Goal: Navigation & Orientation: Find specific page/section

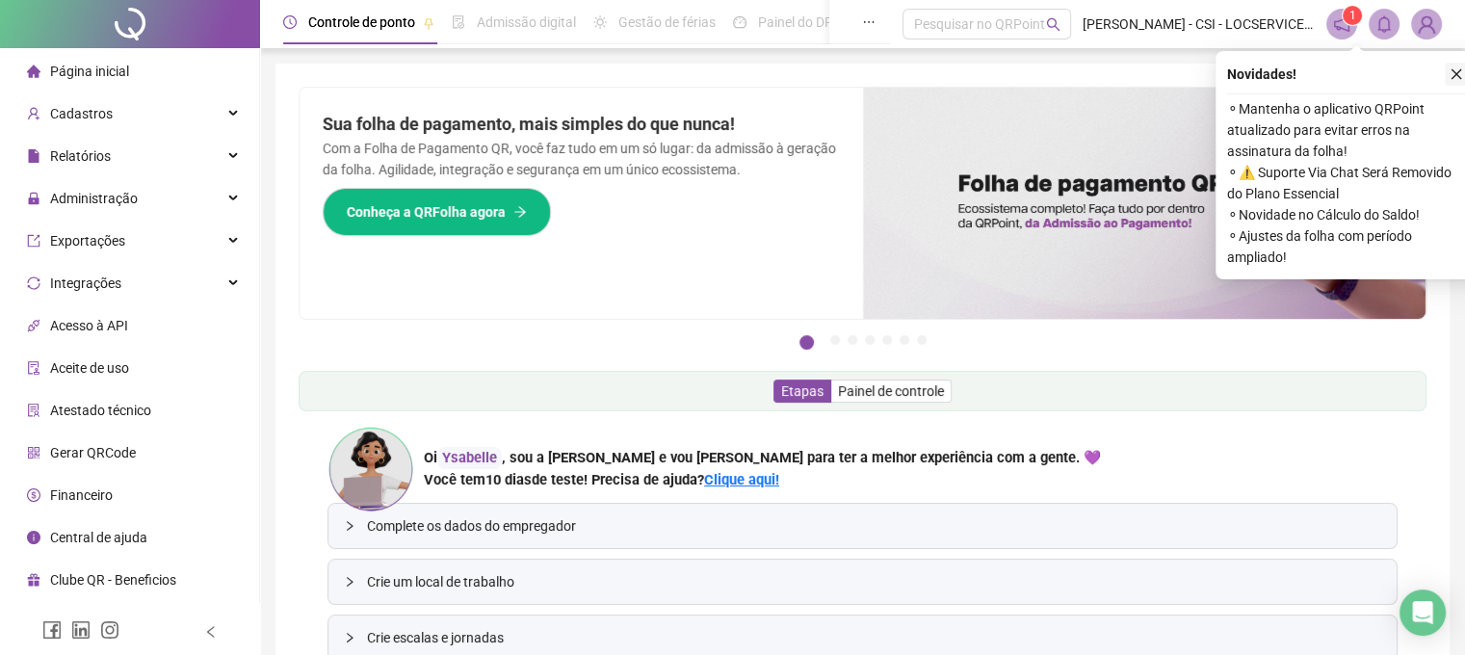
click at [1456, 72] on icon "close" at bounding box center [1457, 74] width 11 height 11
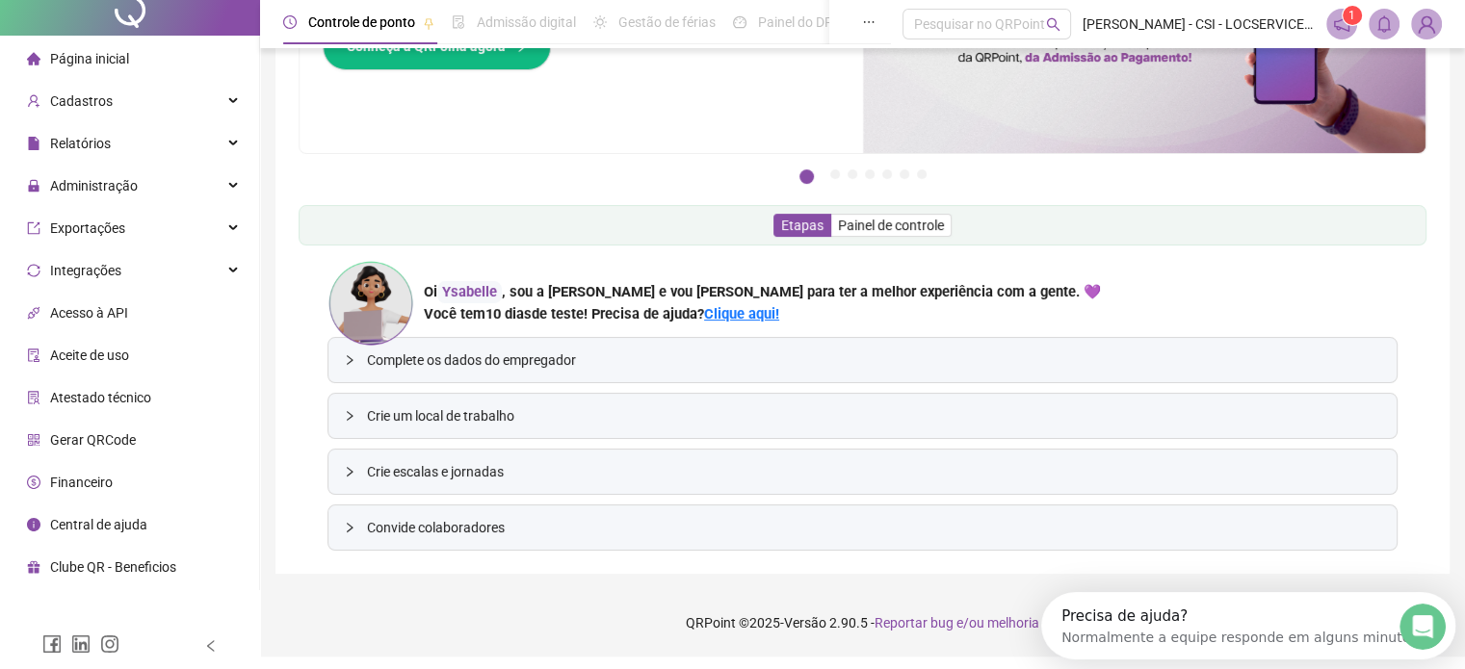
scroll to position [66, 0]
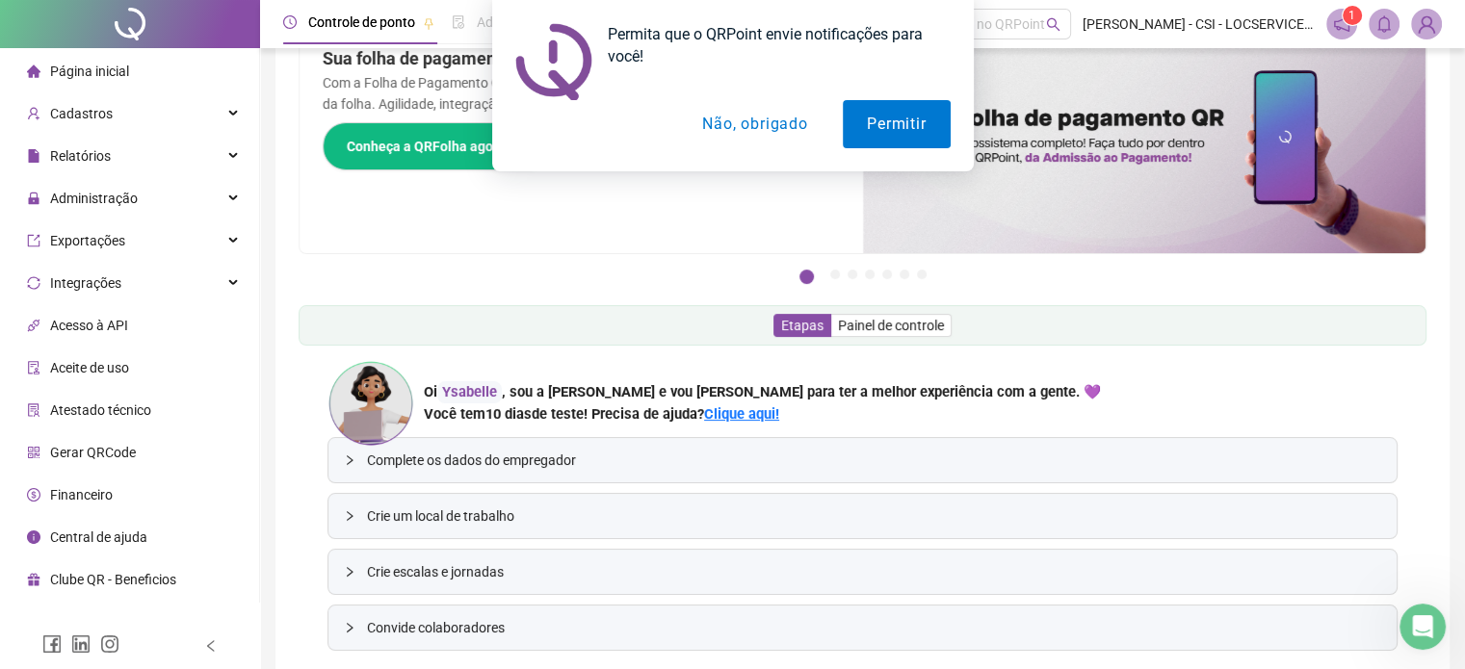
click at [239, 112] on div "Permita que o QRPoint envie notificações para você! Permitir Não, obrigado" at bounding box center [732, 85] width 1465 height 171
click at [235, 111] on div "Permita que o QRPoint envie notificações para você! Permitir Não, obrigado" at bounding box center [732, 85] width 1465 height 171
click at [730, 114] on button "Não, obrigado" at bounding box center [754, 124] width 153 height 48
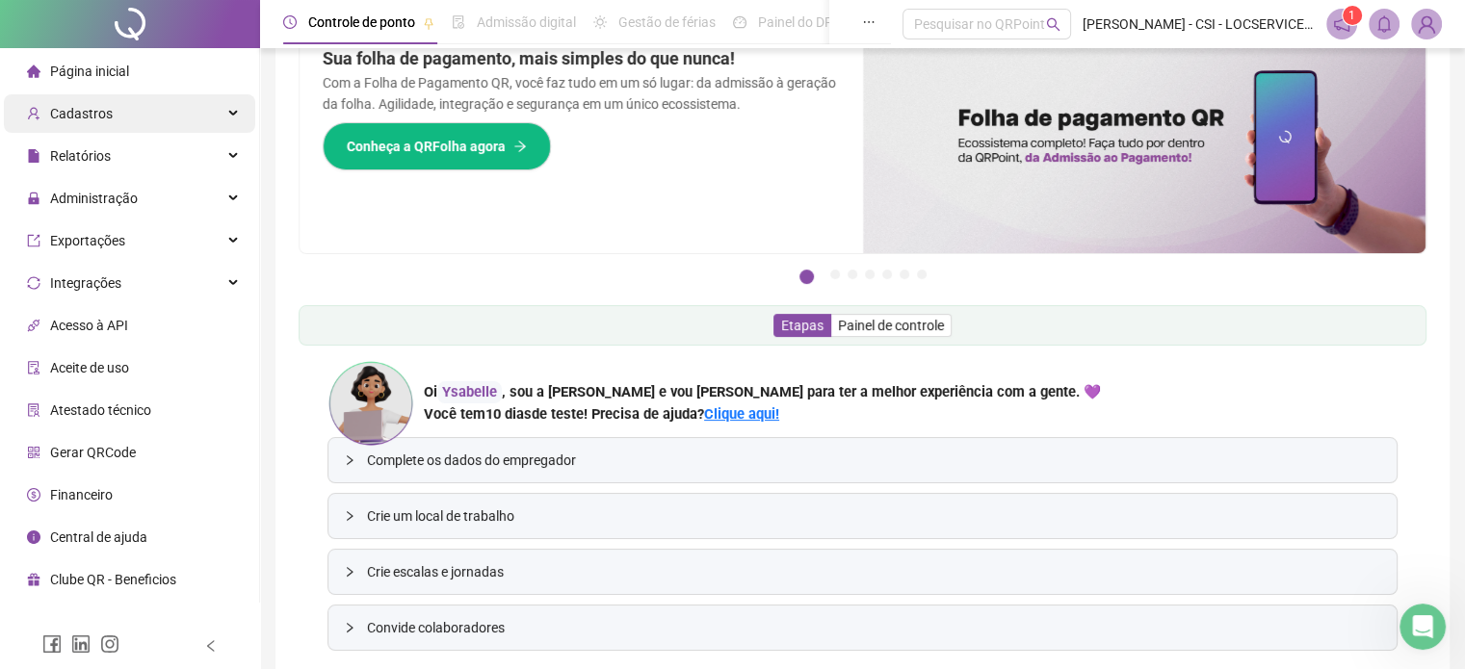
click at [239, 107] on div "Cadastros" at bounding box center [129, 113] width 251 height 39
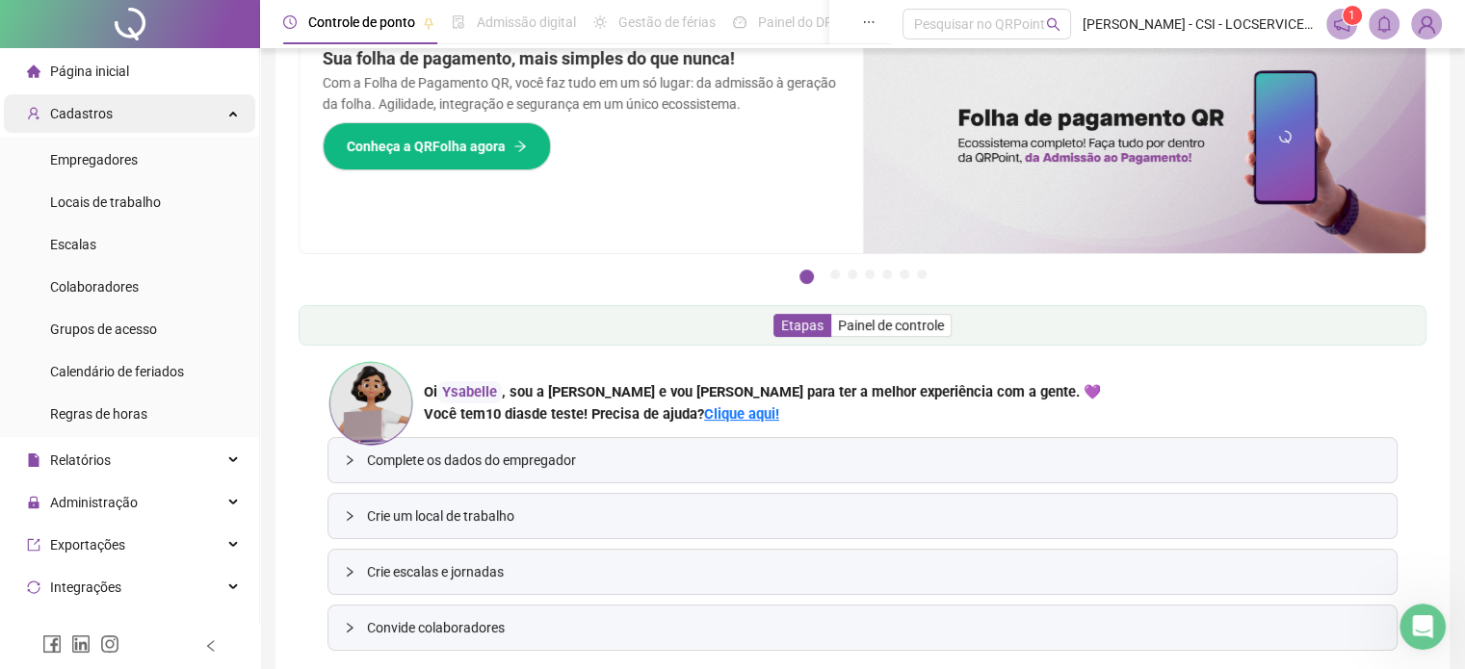
click at [235, 105] on div "Cadastros" at bounding box center [129, 113] width 251 height 39
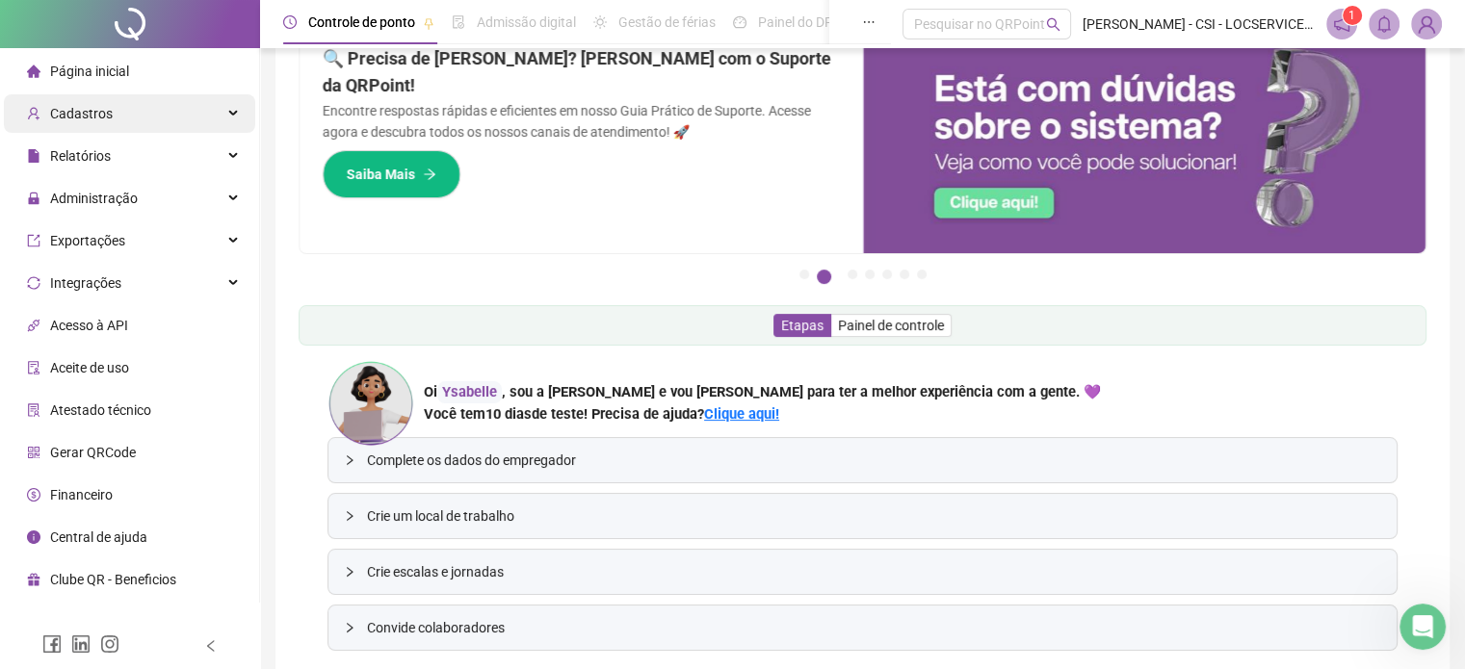
click at [235, 105] on div "Cadastros" at bounding box center [129, 113] width 251 height 39
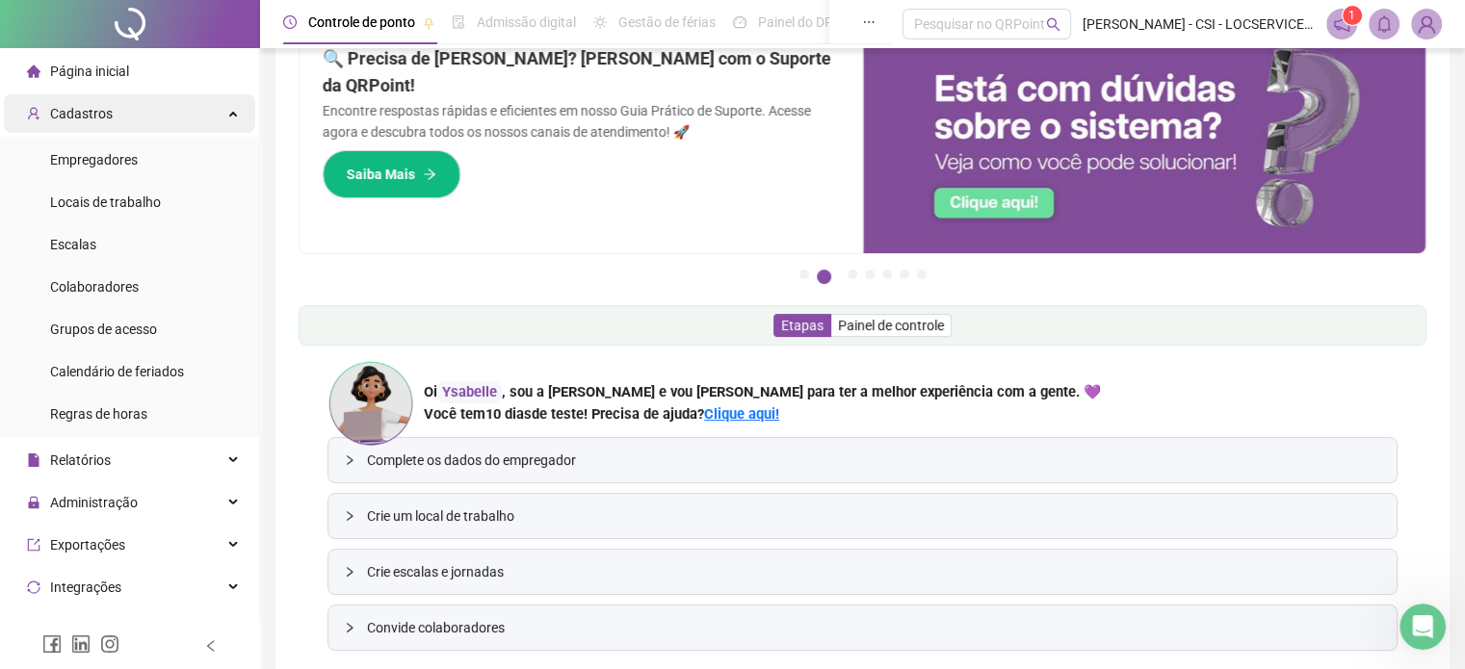
click at [235, 105] on div "Cadastros" at bounding box center [129, 113] width 251 height 39
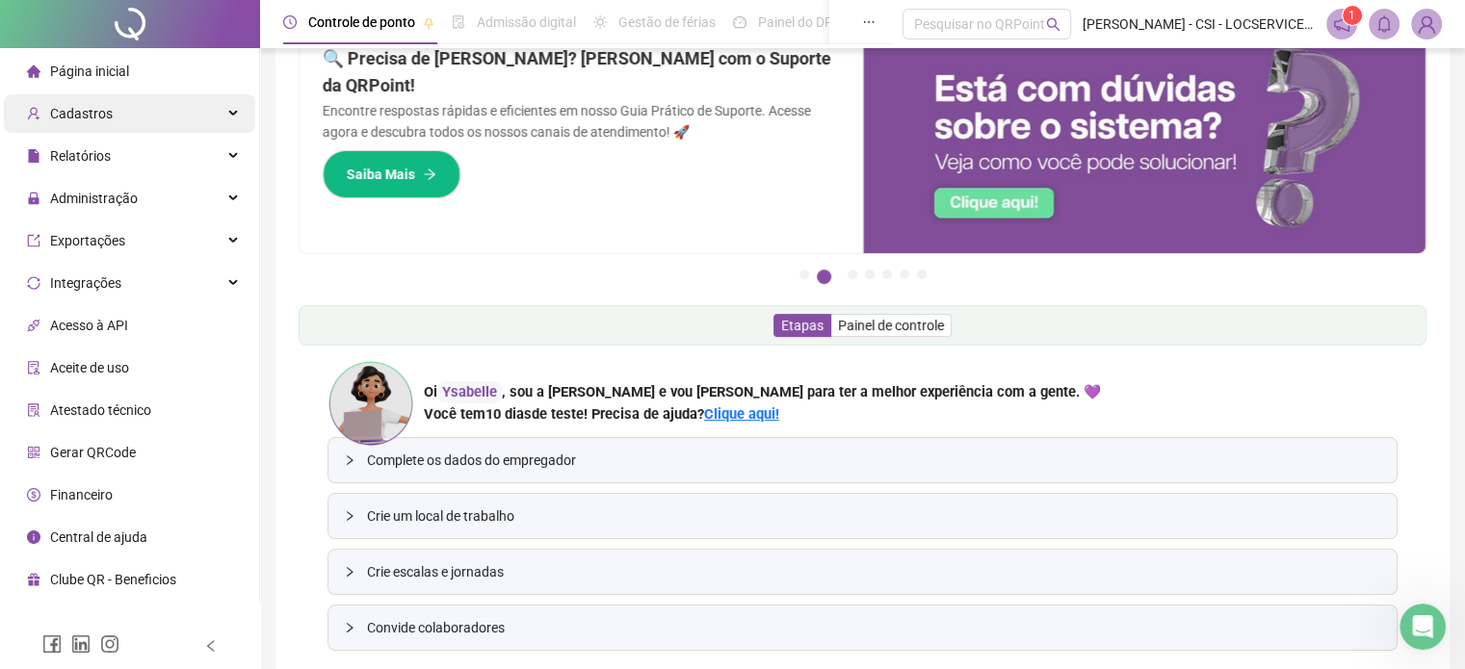
click at [220, 126] on div "Cadastros" at bounding box center [129, 113] width 251 height 39
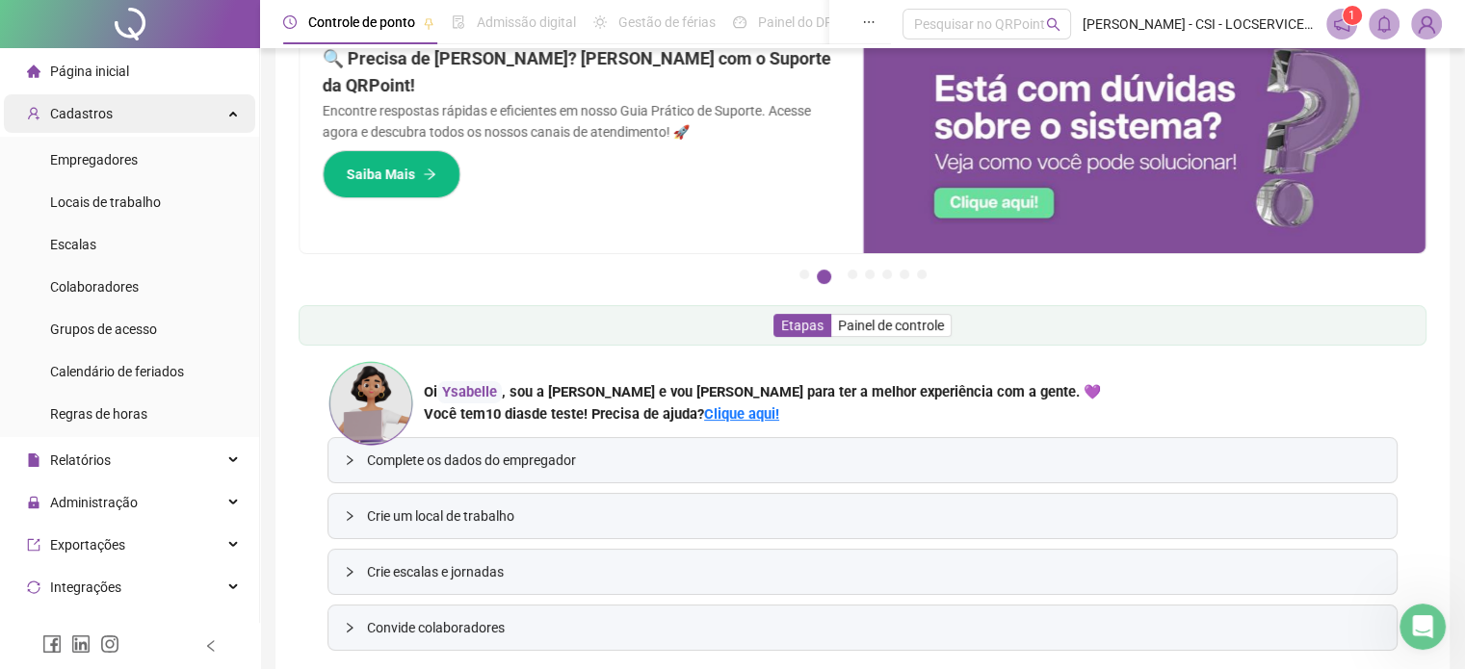
click at [217, 115] on div "Cadastros" at bounding box center [129, 113] width 251 height 39
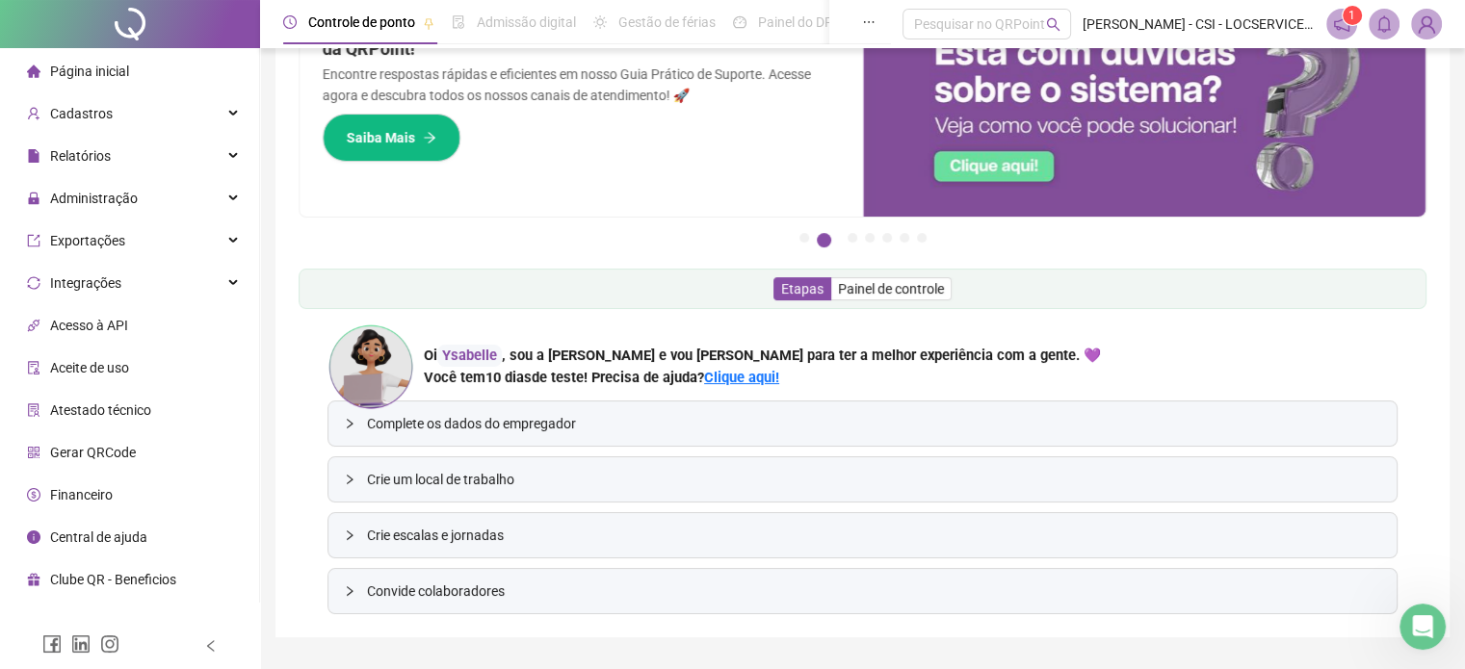
scroll to position [127, 0]
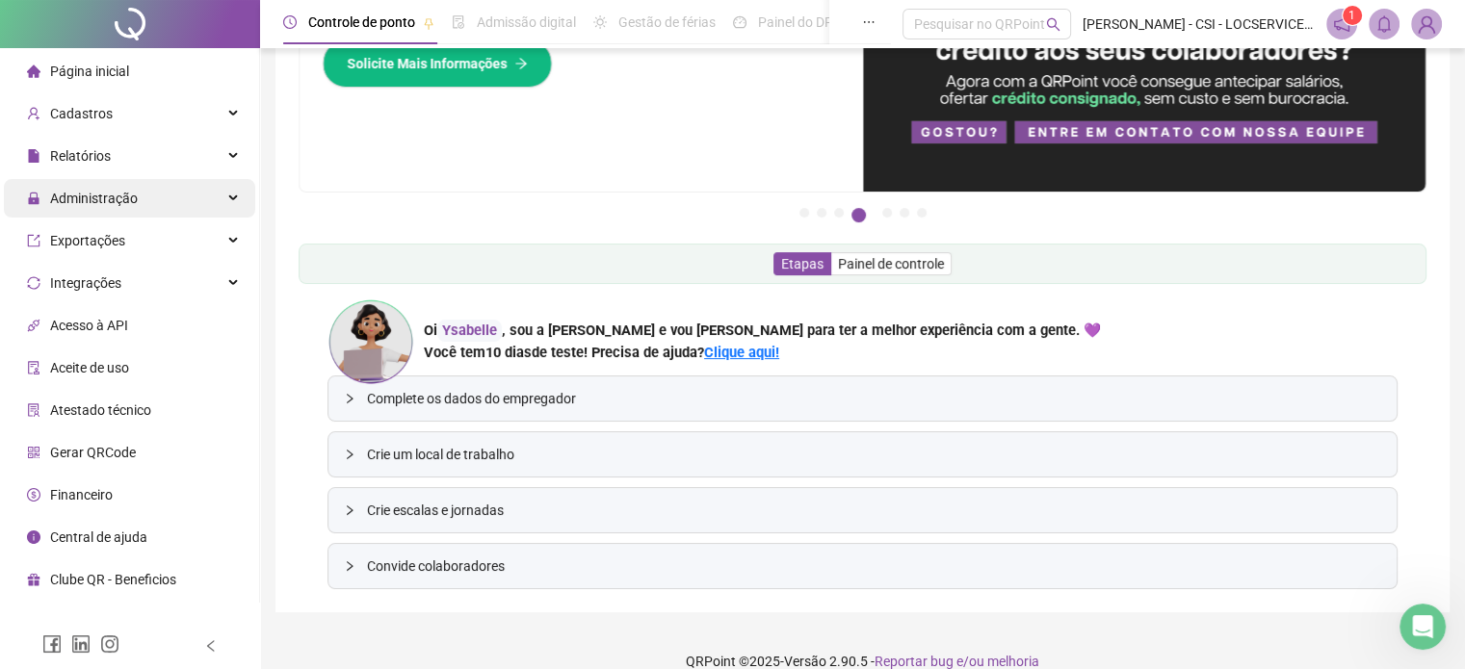
click at [231, 198] on icon at bounding box center [235, 198] width 10 height 0
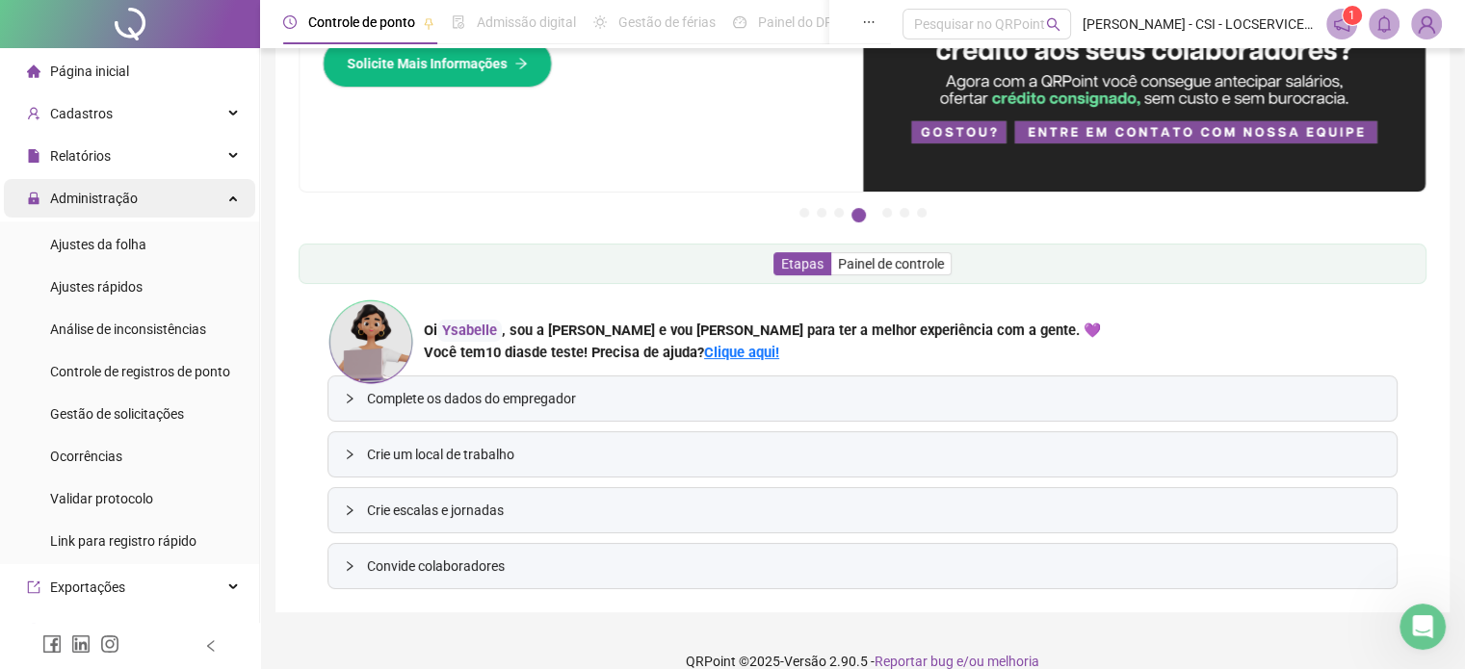
click at [231, 197] on div "Administração" at bounding box center [129, 198] width 251 height 39
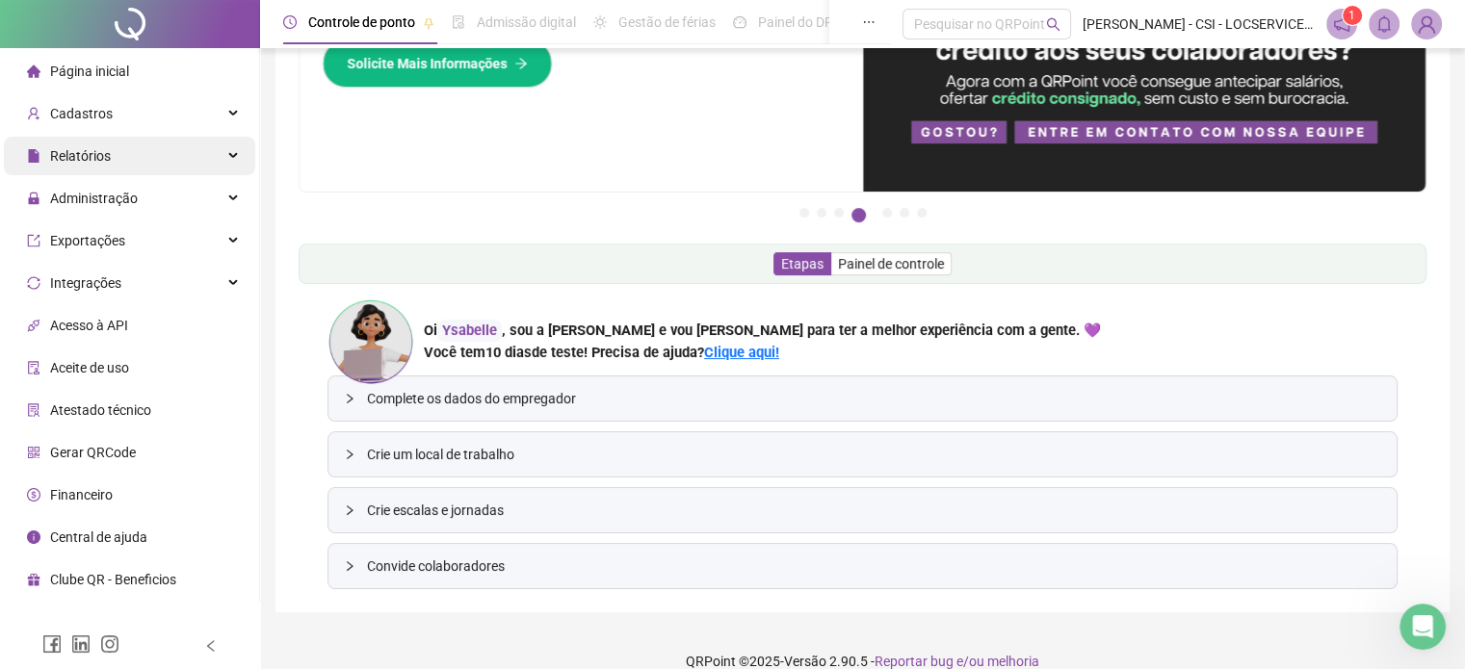
click at [231, 152] on div "Relatórios" at bounding box center [129, 156] width 251 height 39
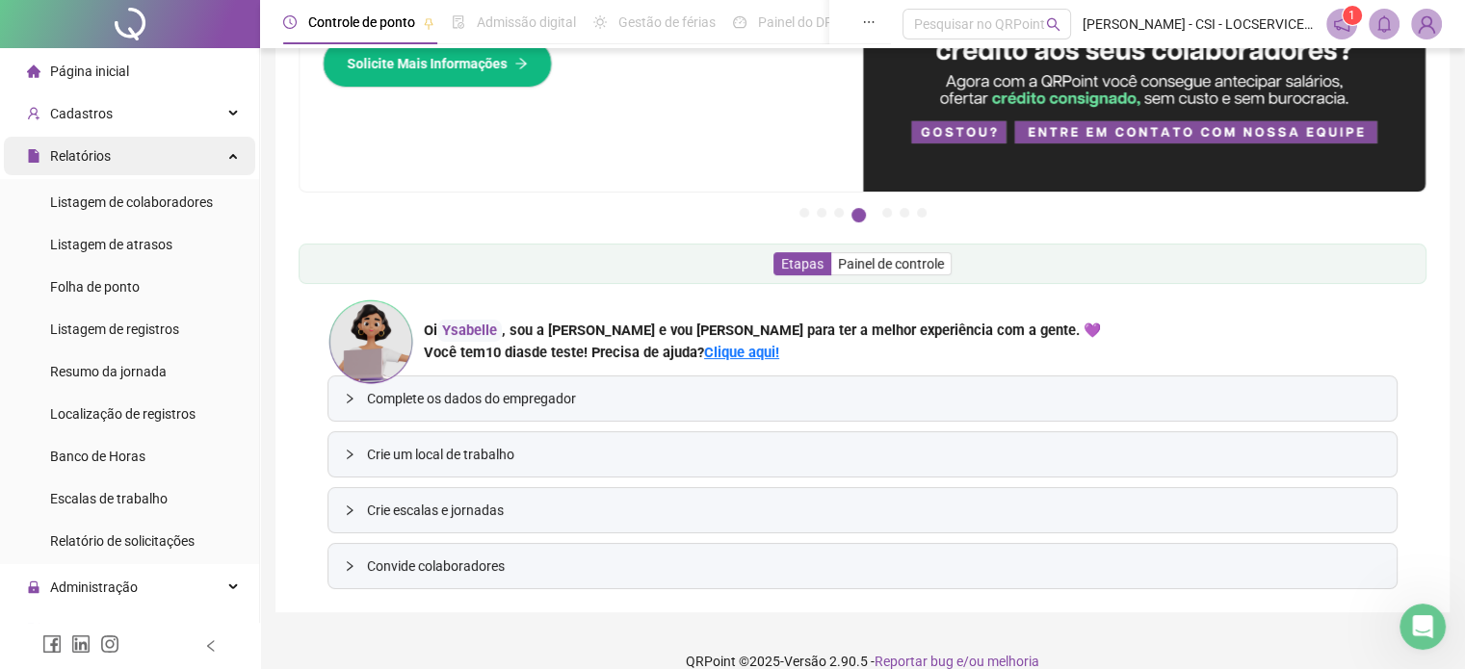
click at [231, 153] on div "Relatórios" at bounding box center [129, 156] width 251 height 39
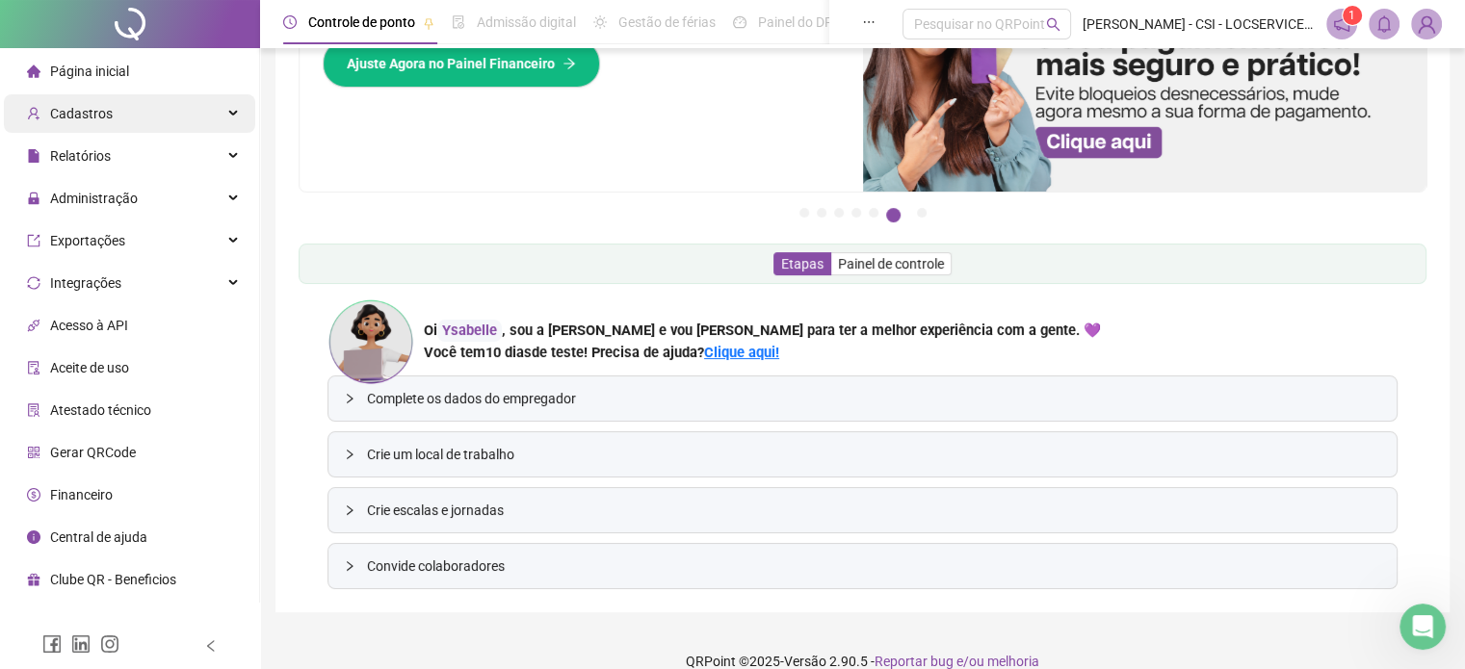
click at [232, 116] on div "Cadastros" at bounding box center [129, 113] width 251 height 39
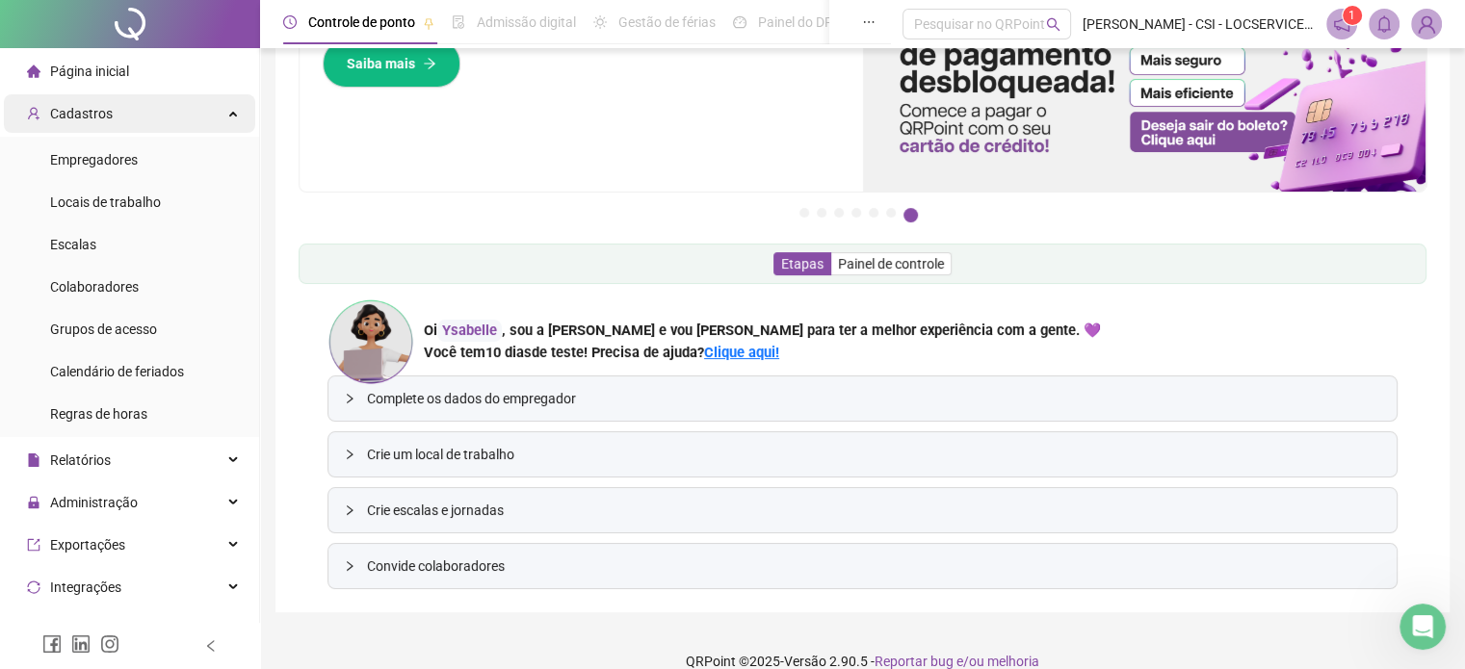
click at [225, 116] on div "Cadastros" at bounding box center [129, 113] width 251 height 39
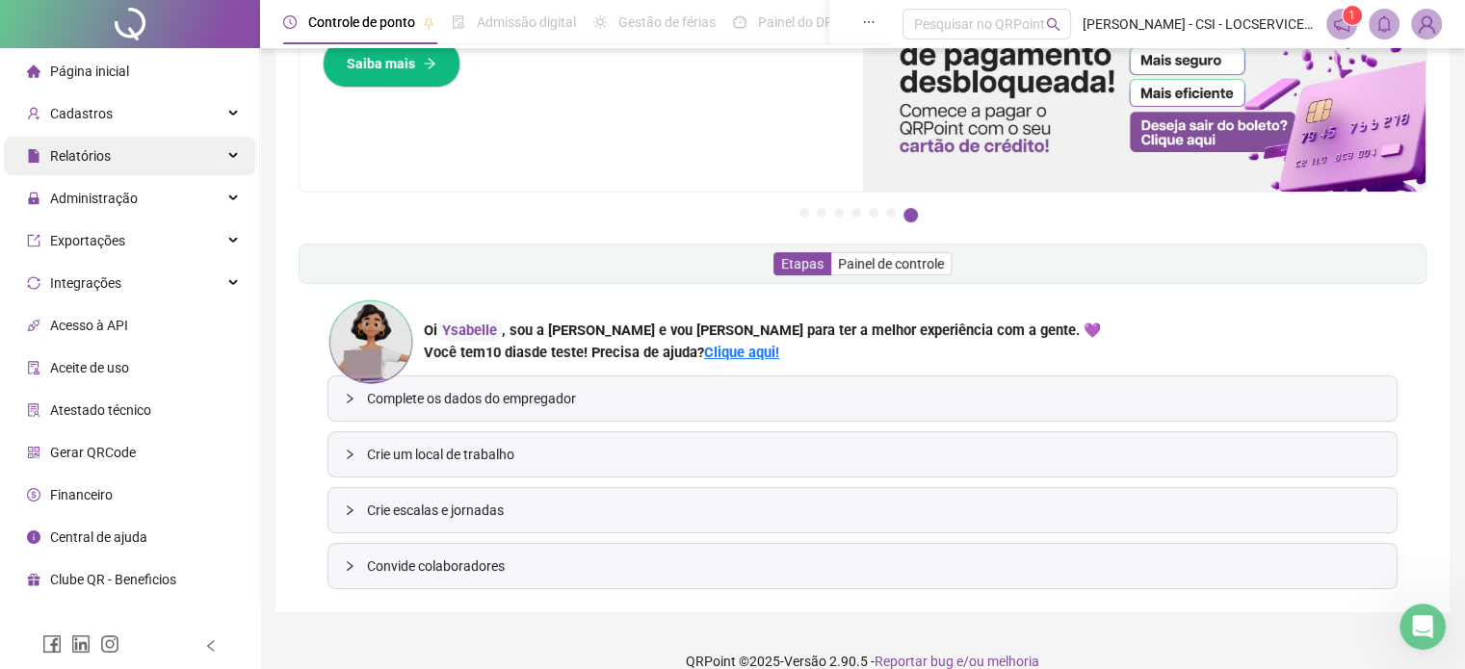
click at [236, 143] on div "Relatórios" at bounding box center [129, 156] width 251 height 39
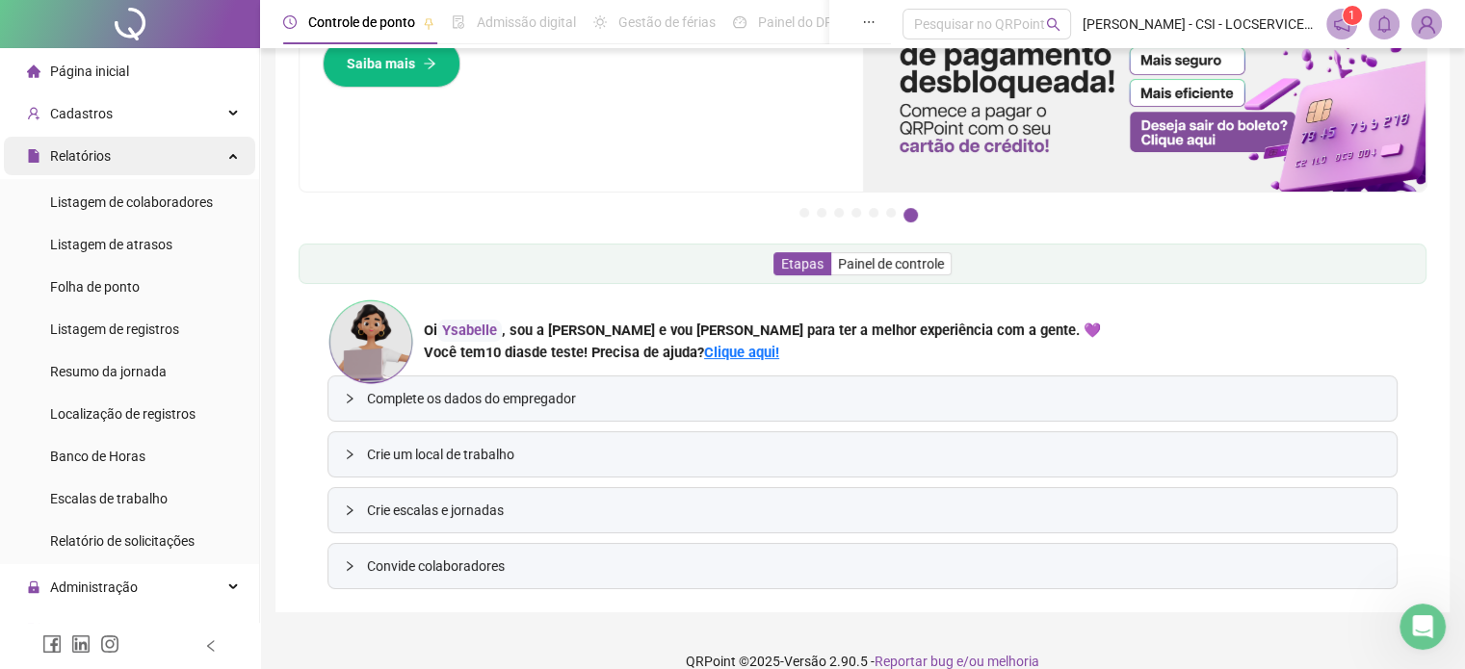
click at [236, 143] on div "Relatórios" at bounding box center [129, 156] width 251 height 39
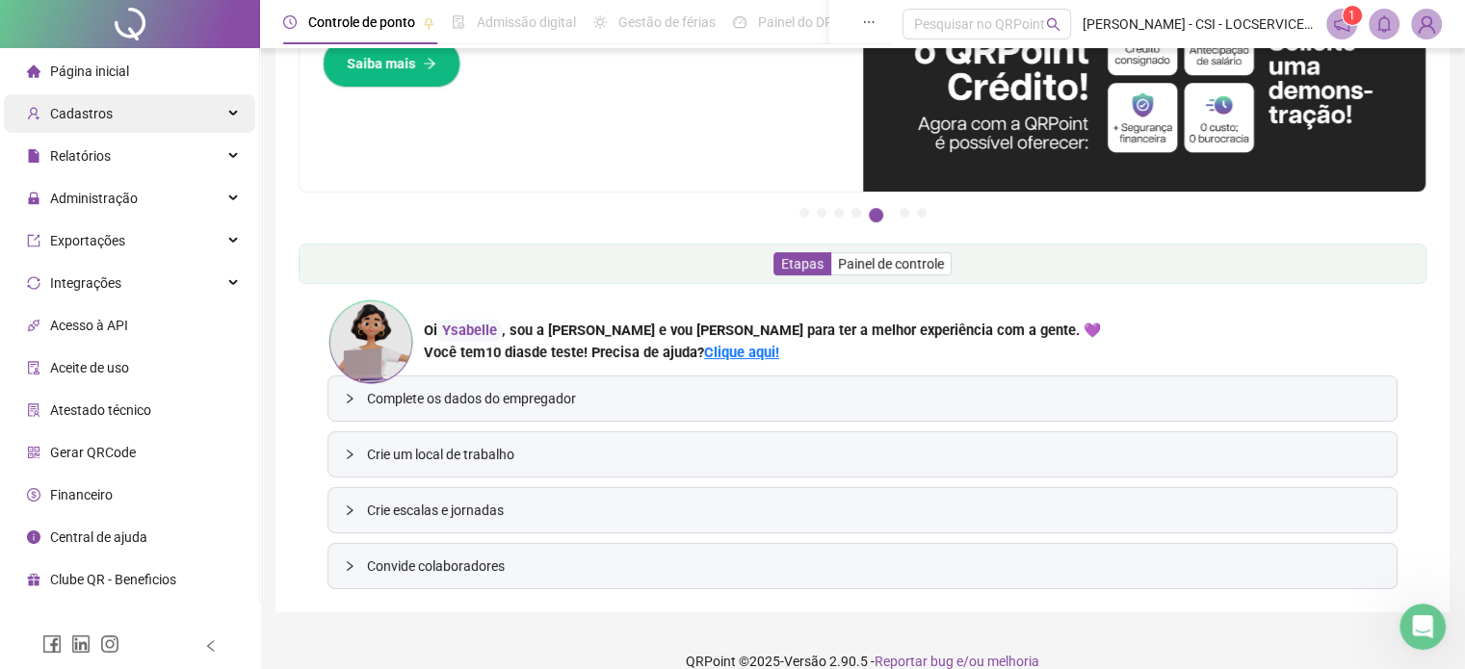
click at [235, 123] on div "Cadastros" at bounding box center [129, 113] width 251 height 39
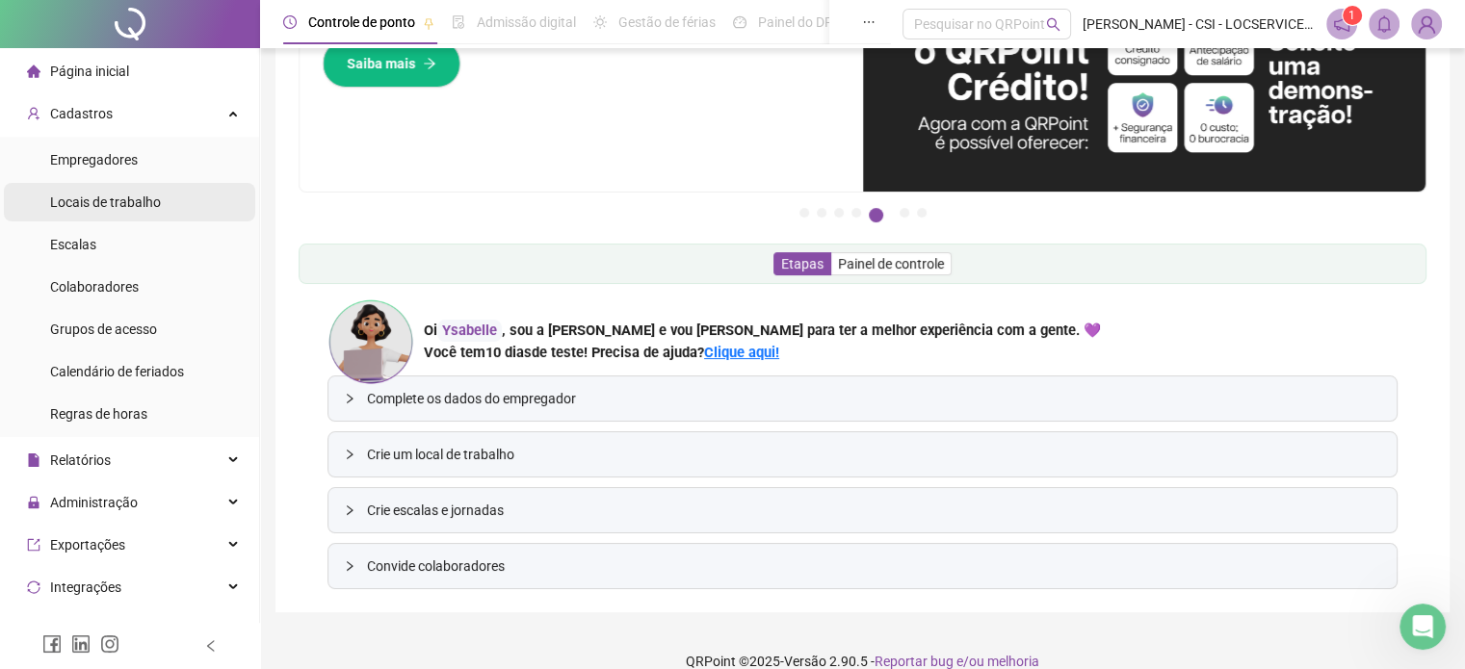
click at [141, 196] on span "Locais de trabalho" at bounding box center [105, 202] width 111 height 15
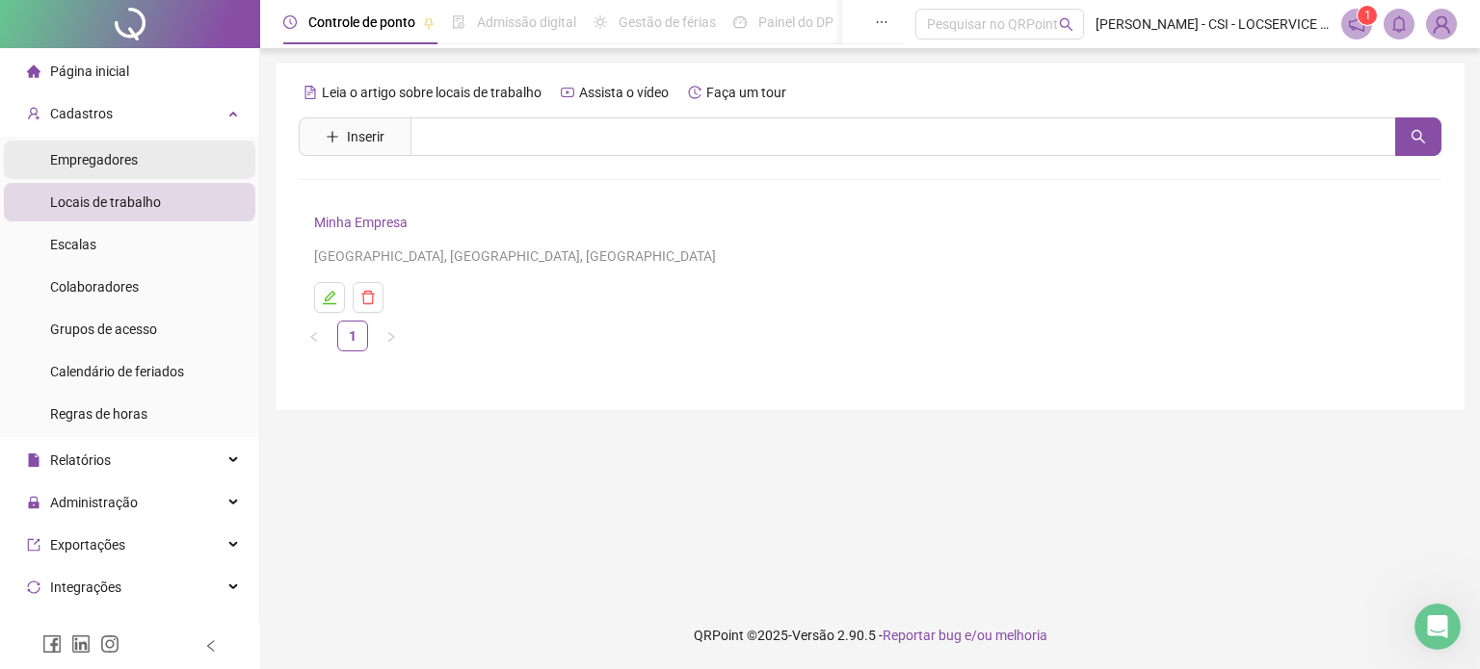
click at [147, 157] on li "Empregadores" at bounding box center [129, 160] width 251 height 39
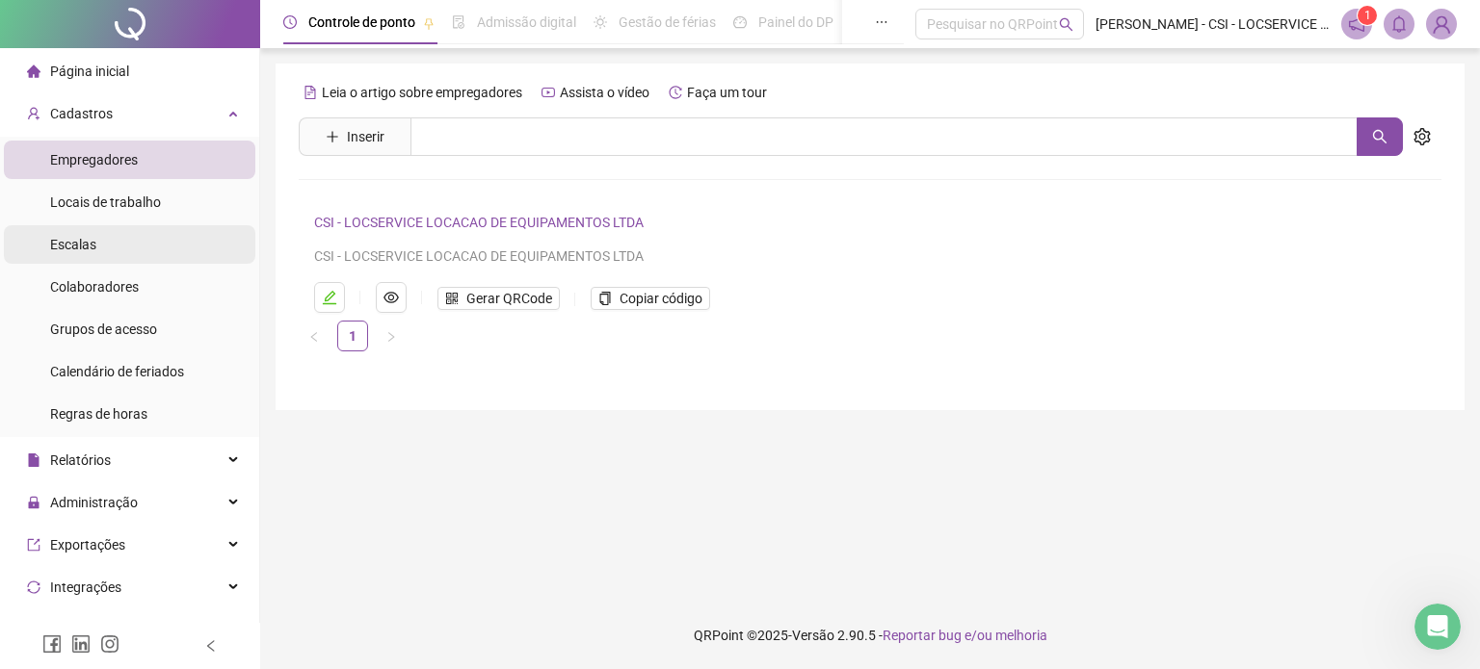
click at [123, 236] on li "Escalas" at bounding box center [129, 244] width 251 height 39
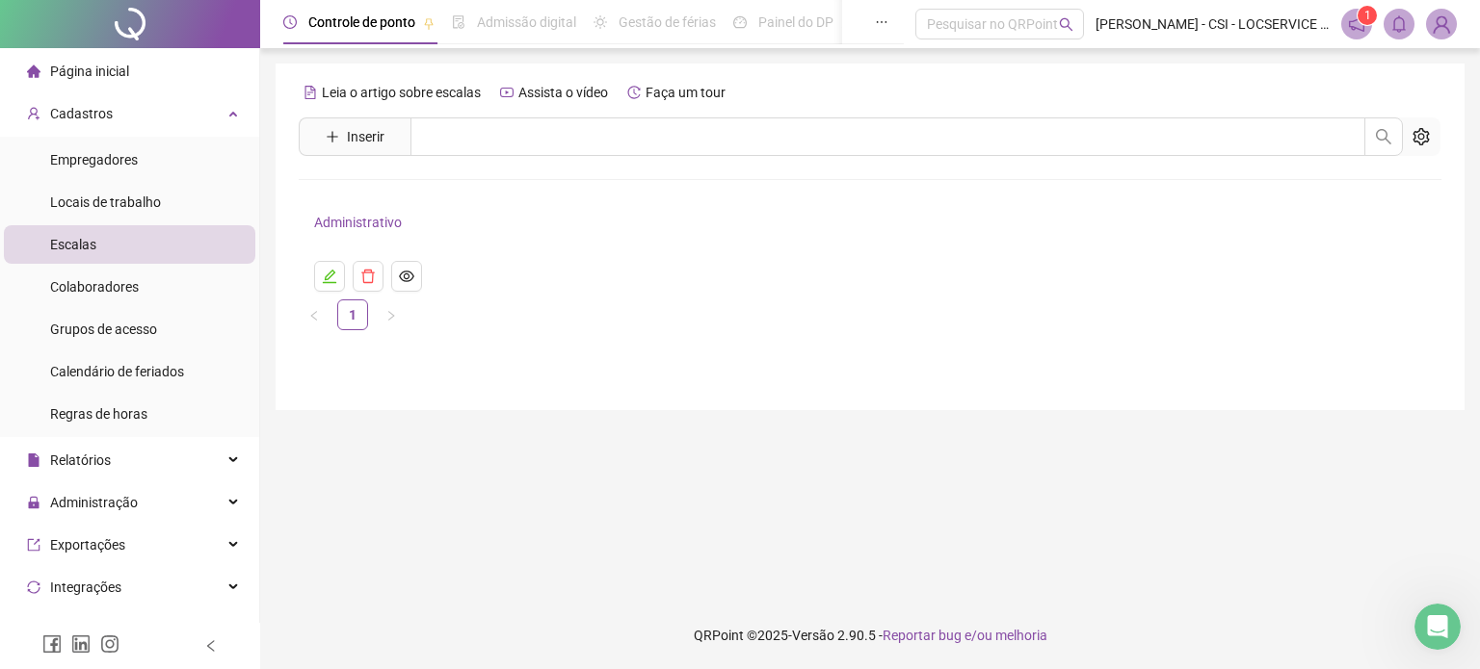
click at [95, 252] on li "Escalas" at bounding box center [129, 244] width 251 height 39
click at [170, 171] on li "Empregadores" at bounding box center [129, 160] width 251 height 39
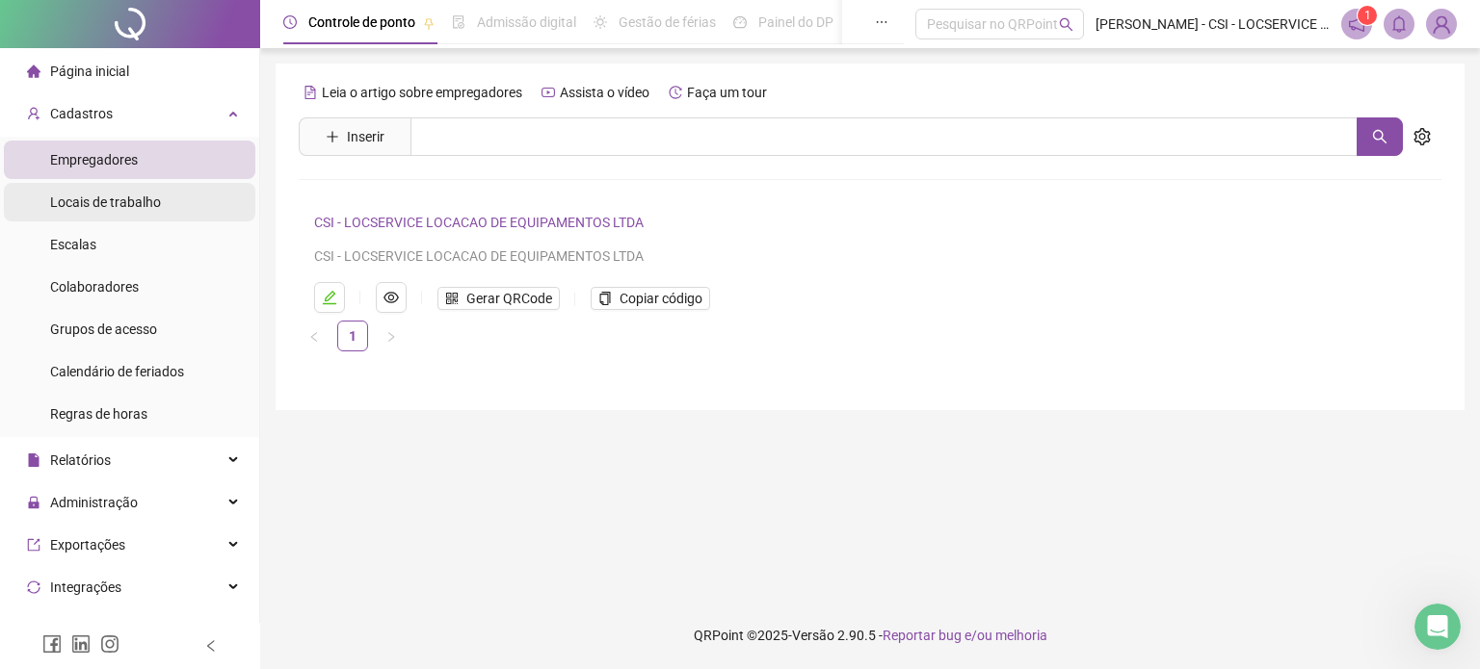
click at [141, 215] on div "Locais de trabalho" at bounding box center [105, 202] width 111 height 39
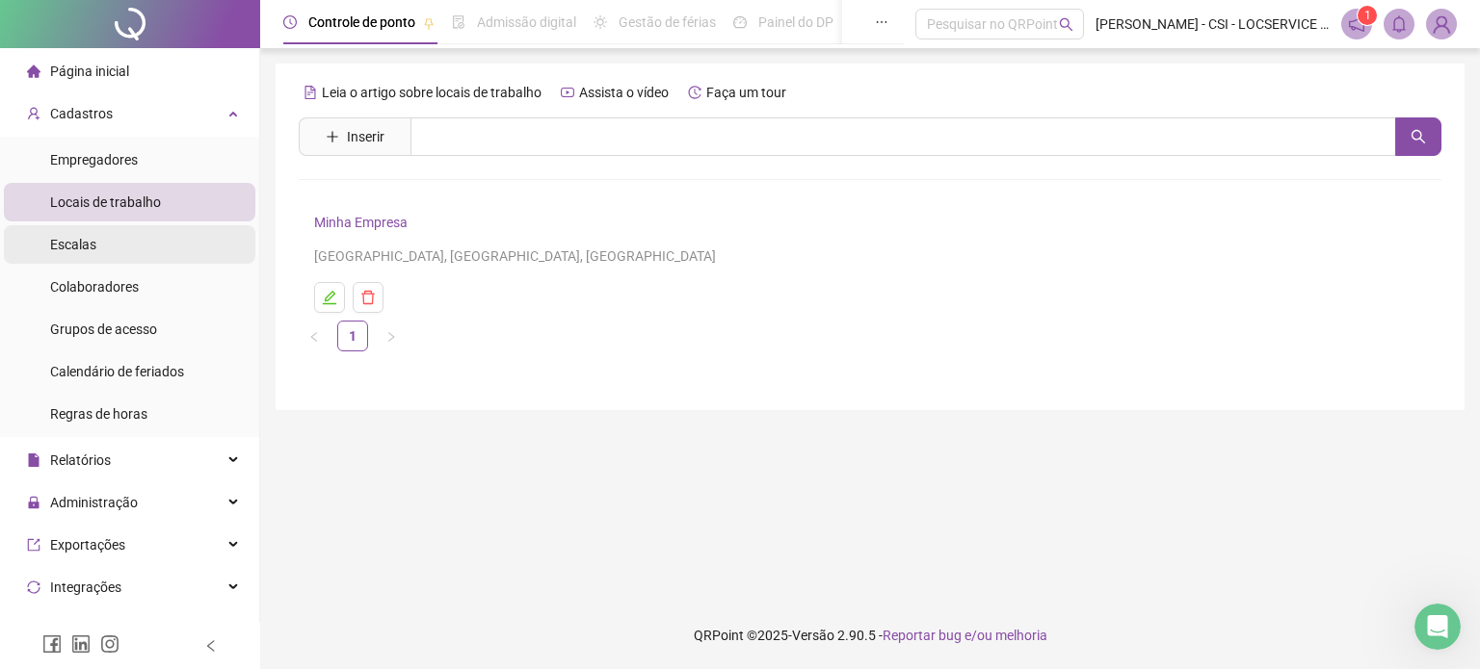
click at [96, 242] on li "Escalas" at bounding box center [129, 244] width 251 height 39
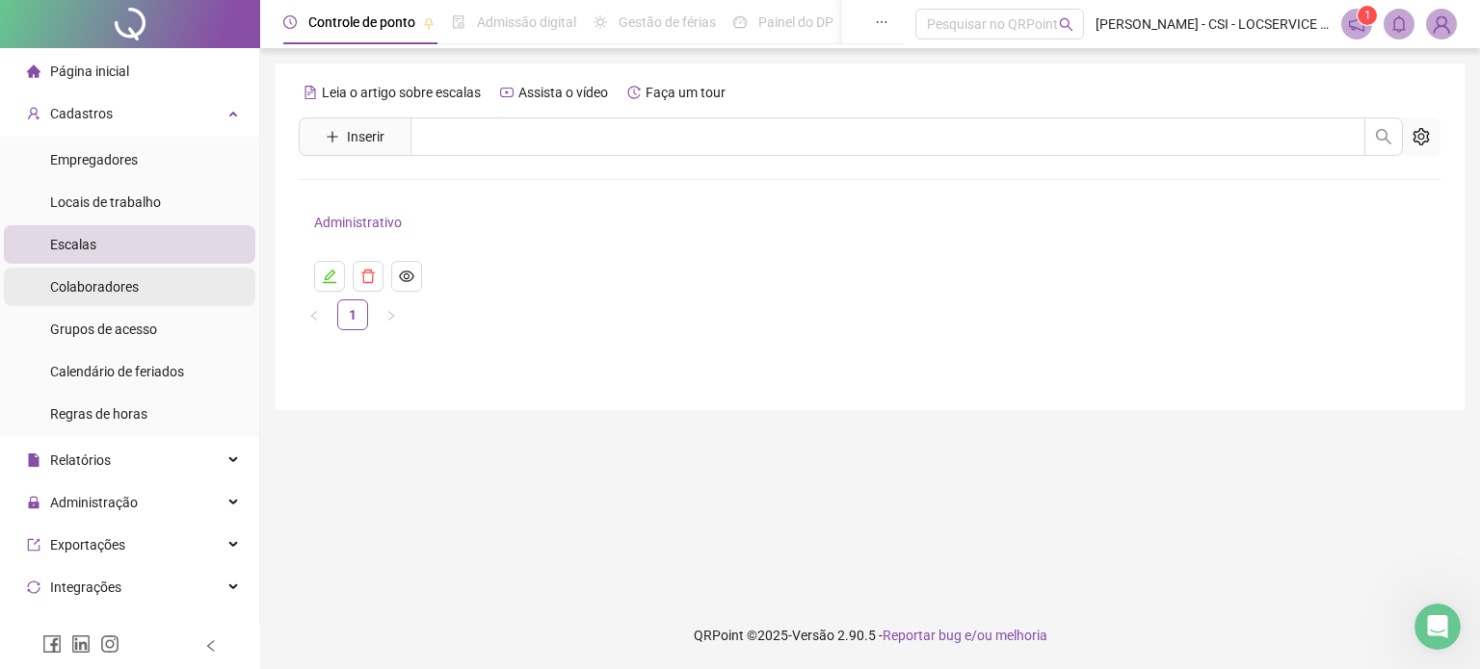
click at [107, 281] on span "Colaboradores" at bounding box center [94, 286] width 89 height 15
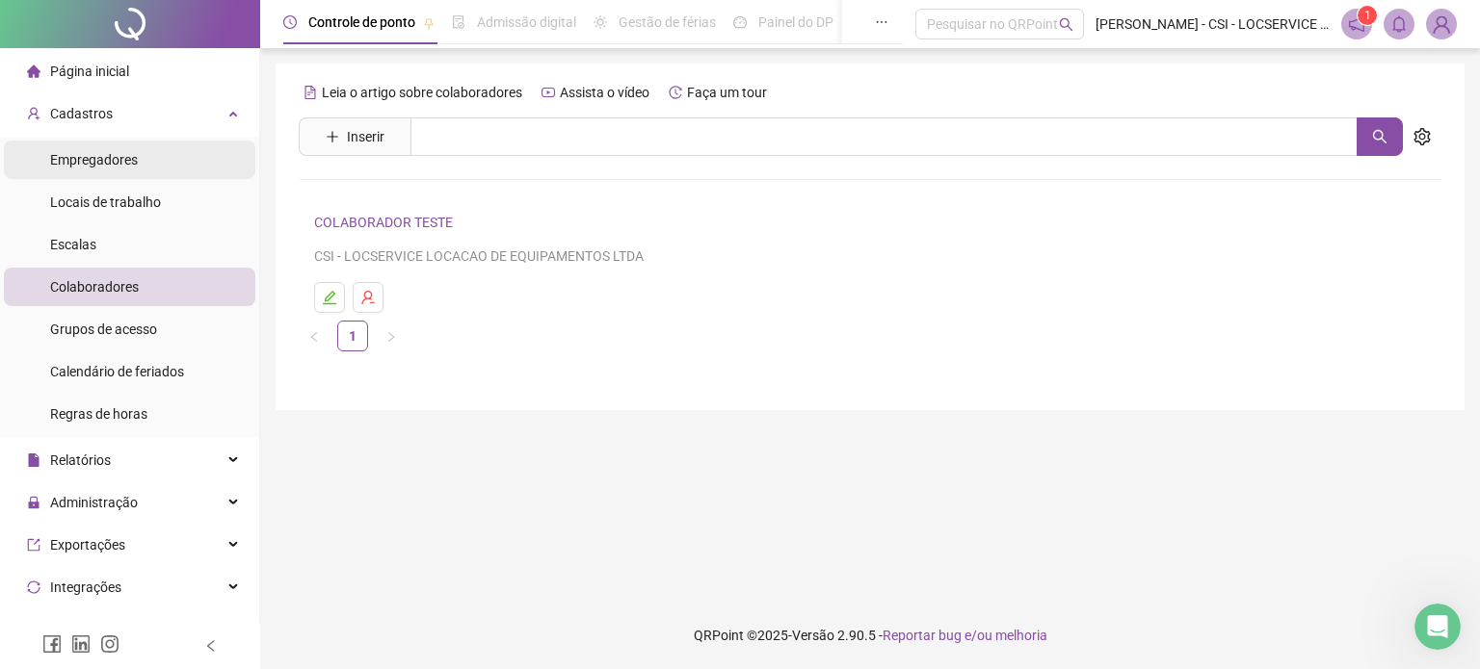
click at [140, 161] on li "Empregadores" at bounding box center [129, 160] width 251 height 39
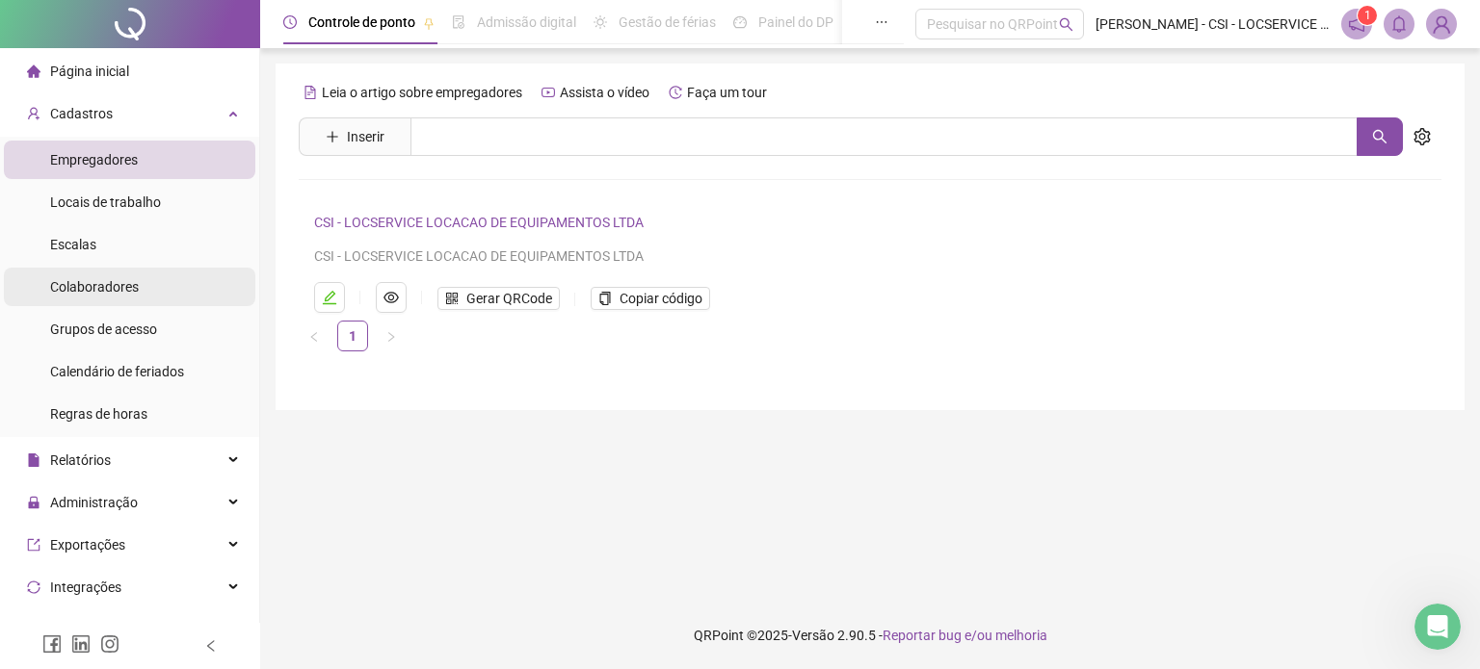
click at [107, 295] on span "Colaboradores" at bounding box center [94, 286] width 89 height 15
